Goal: Information Seeking & Learning: Learn about a topic

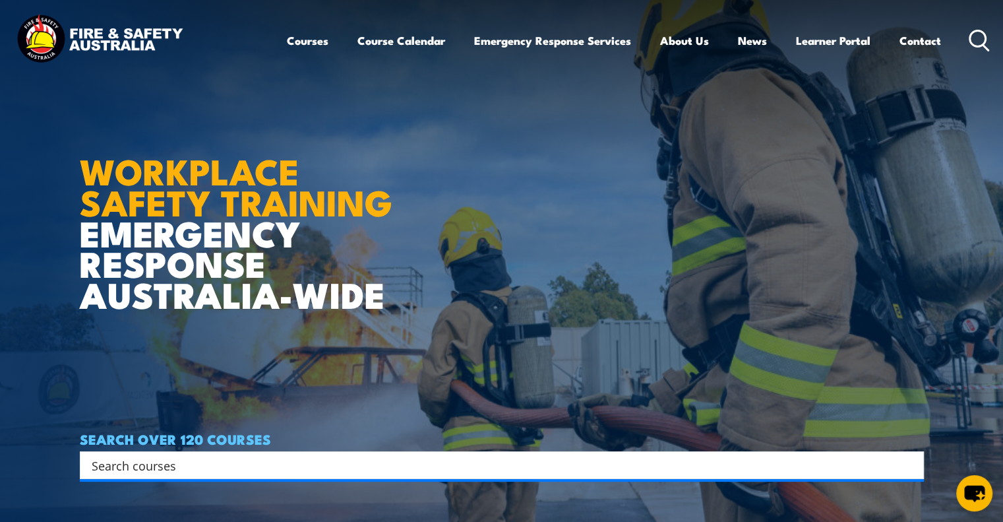
click at [280, 42] on div "Courses Course Calendar Emergency Response Services Services Overview Emergency…" at bounding box center [501, 40] width 977 height 57
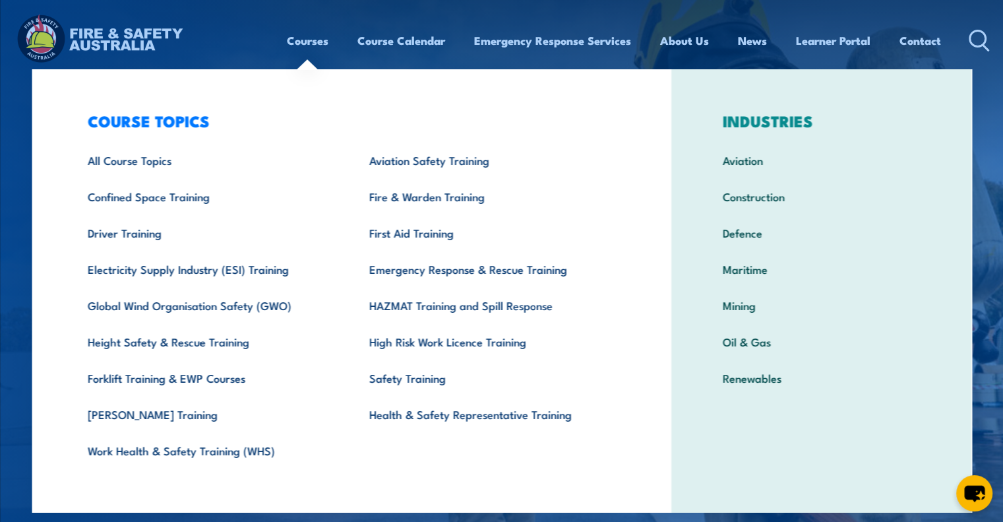
click at [295, 38] on link "Courses" at bounding box center [308, 40] width 42 height 35
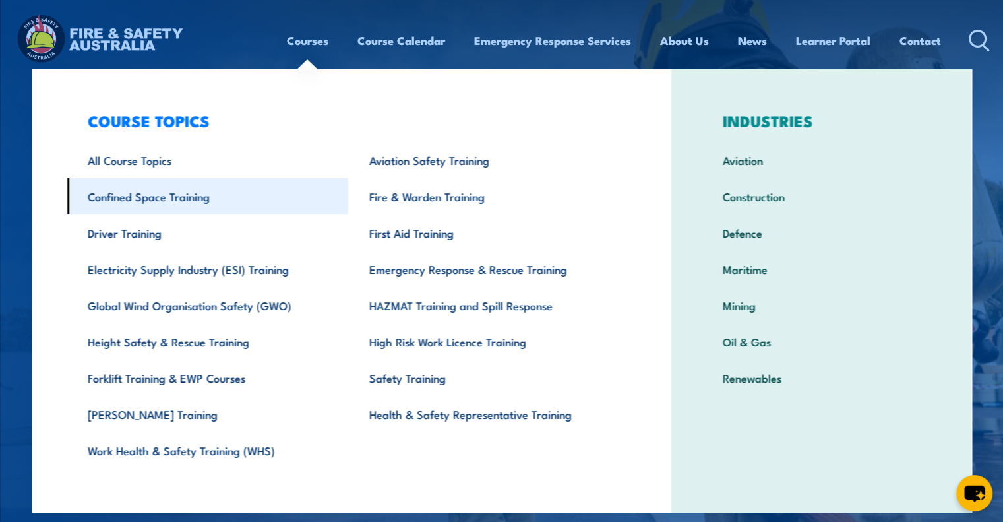
click at [144, 214] on link "Driver Training" at bounding box center [208, 232] width 282 height 36
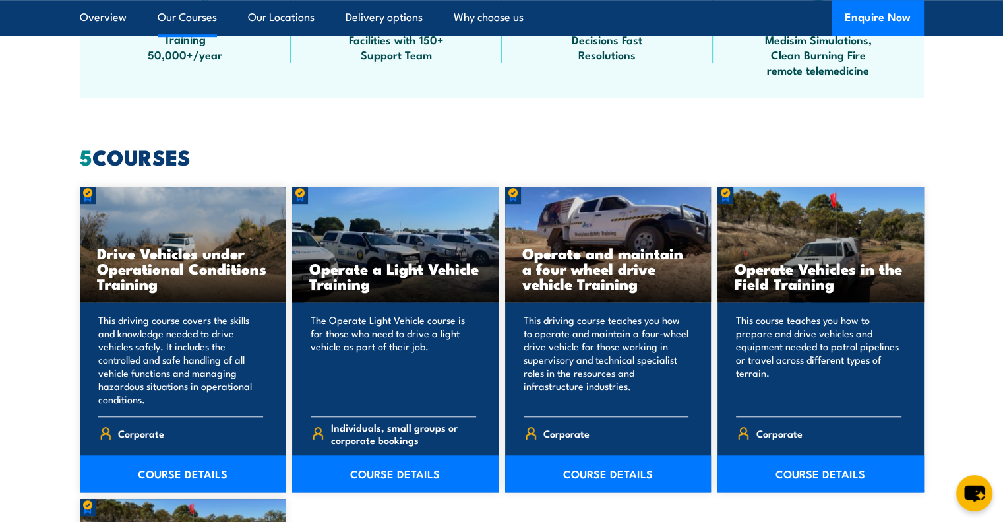
scroll to position [1187, 0]
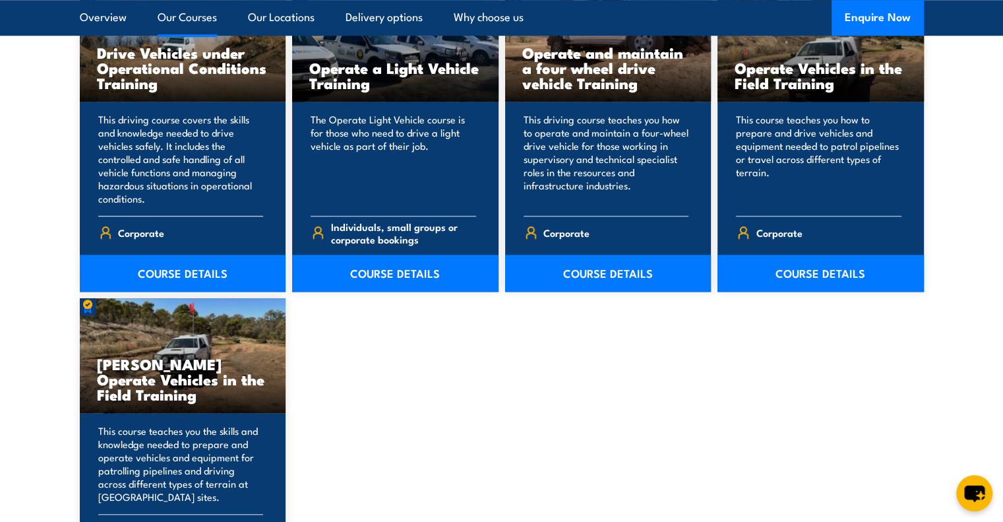
click at [154, 134] on p "This driving course covers the skills and knowledge needed to drive vehicles sa…" at bounding box center [181, 159] width 166 height 92
click at [152, 280] on link "COURSE DETAILS" at bounding box center [183, 273] width 206 height 37
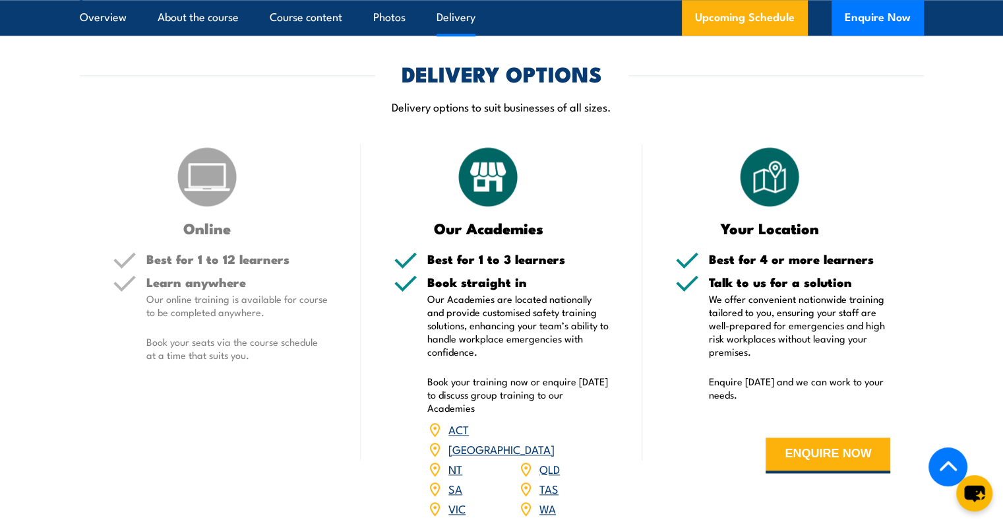
scroll to position [1319, 0]
